Goal: Task Accomplishment & Management: Manage account settings

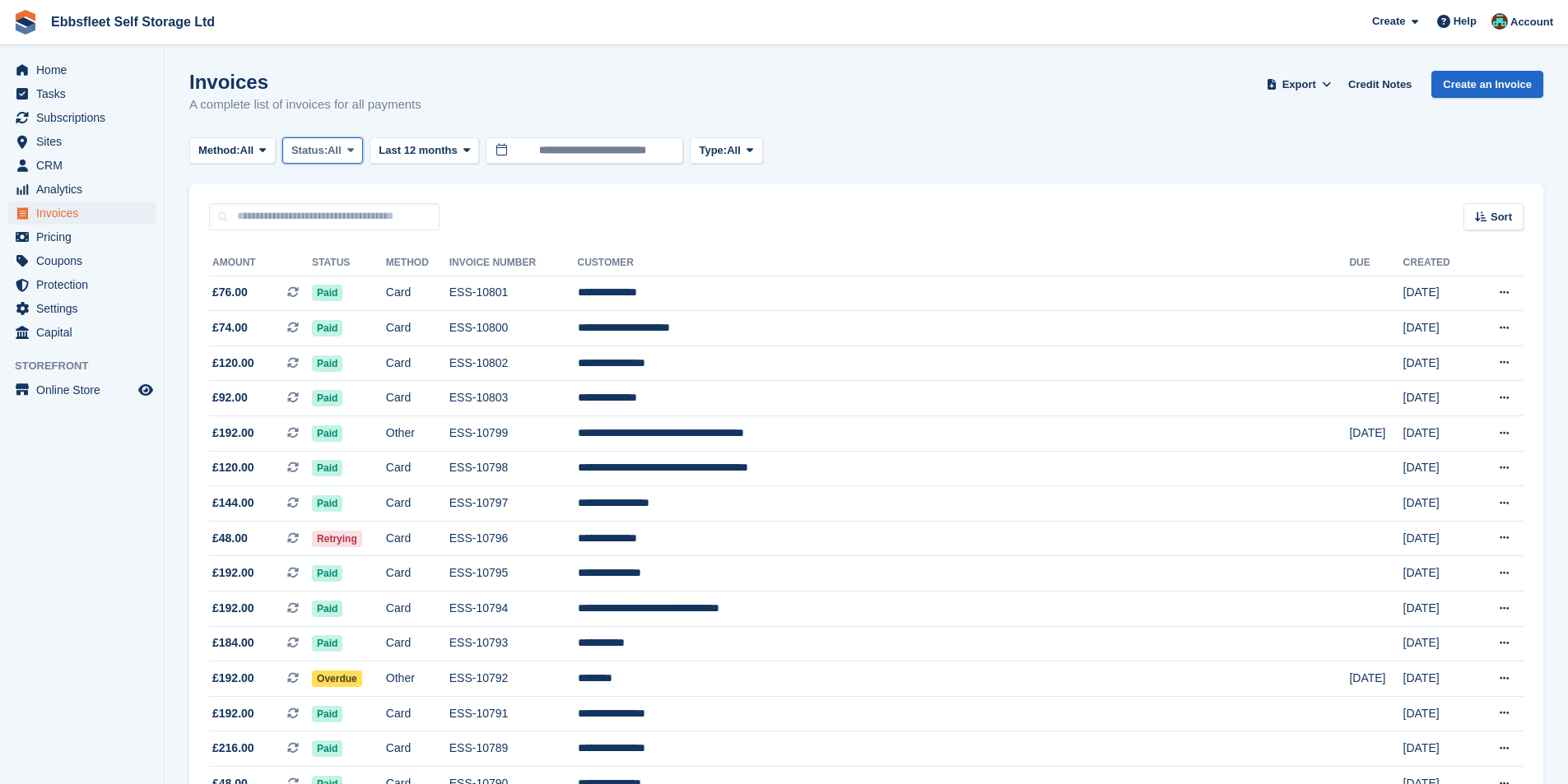
click at [327, 158] on span "Status:" at bounding box center [309, 150] width 37 height 16
click at [768, 287] on td "**********" at bounding box center [964, 293] width 772 height 36
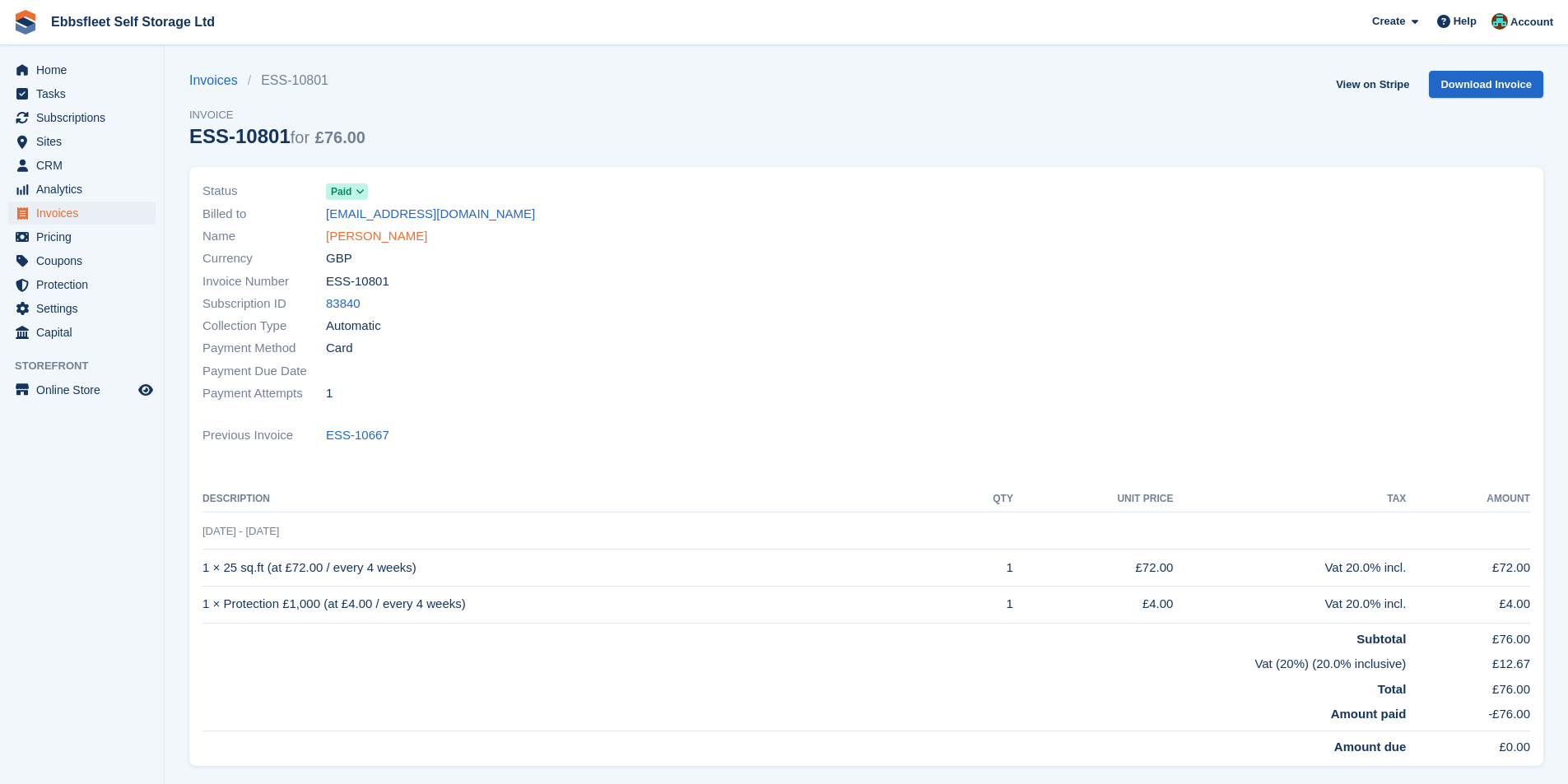
click at [374, 235] on link "[PERSON_NAME]" at bounding box center [376, 236] width 101 height 19
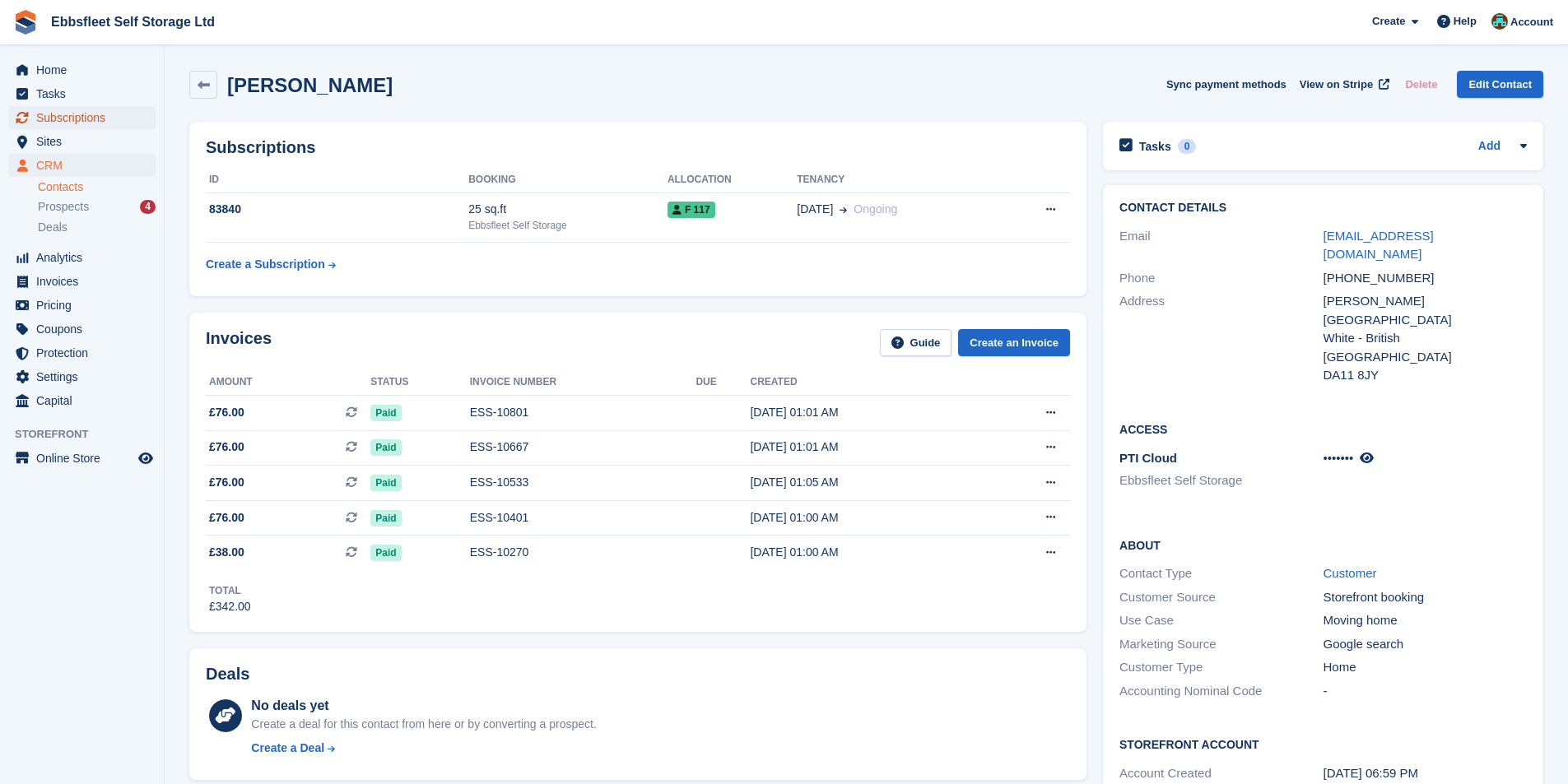
click at [66, 115] on span "Subscriptions" at bounding box center [86, 118] width 98 height 23
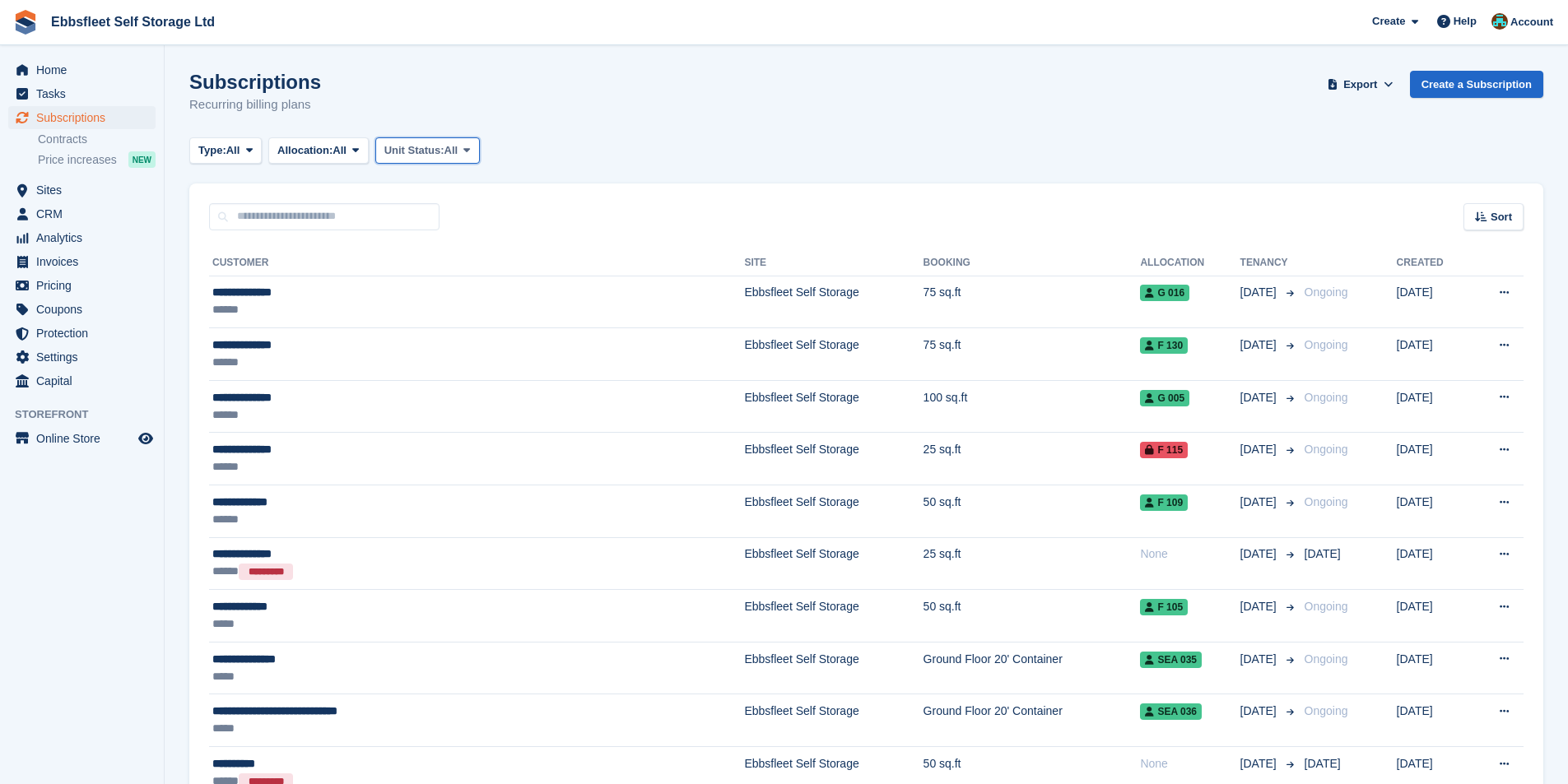
click at [435, 155] on span "Unit Status:" at bounding box center [414, 150] width 60 height 16
click at [449, 244] on link "Overlocked" at bounding box center [454, 248] width 143 height 30
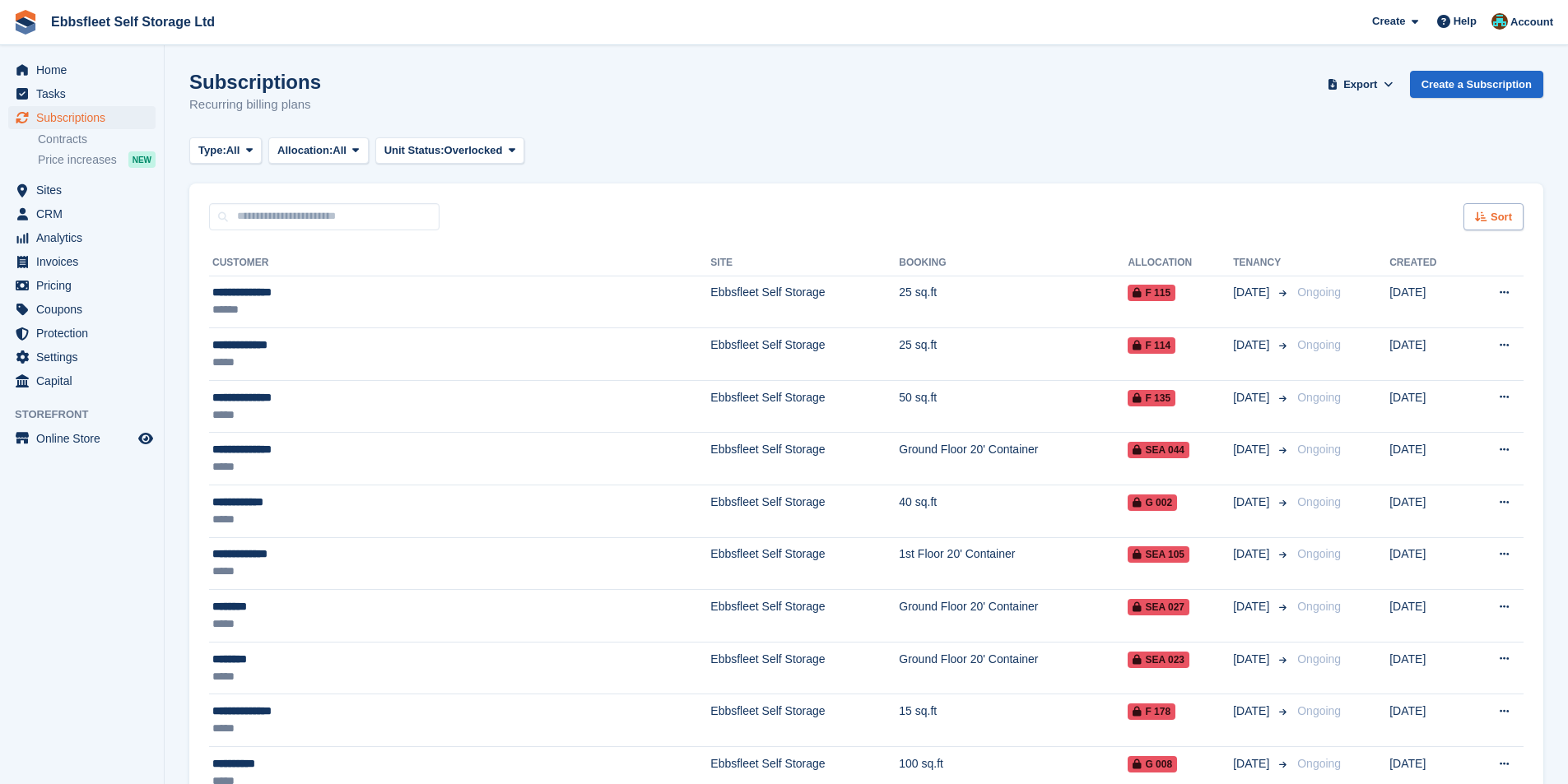
click at [1496, 213] on span "Sort" at bounding box center [1501, 217] width 21 height 16
click at [1425, 281] on span "Customer name" at bounding box center [1433, 279] width 82 height 13
